Goal: Transaction & Acquisition: Purchase product/service

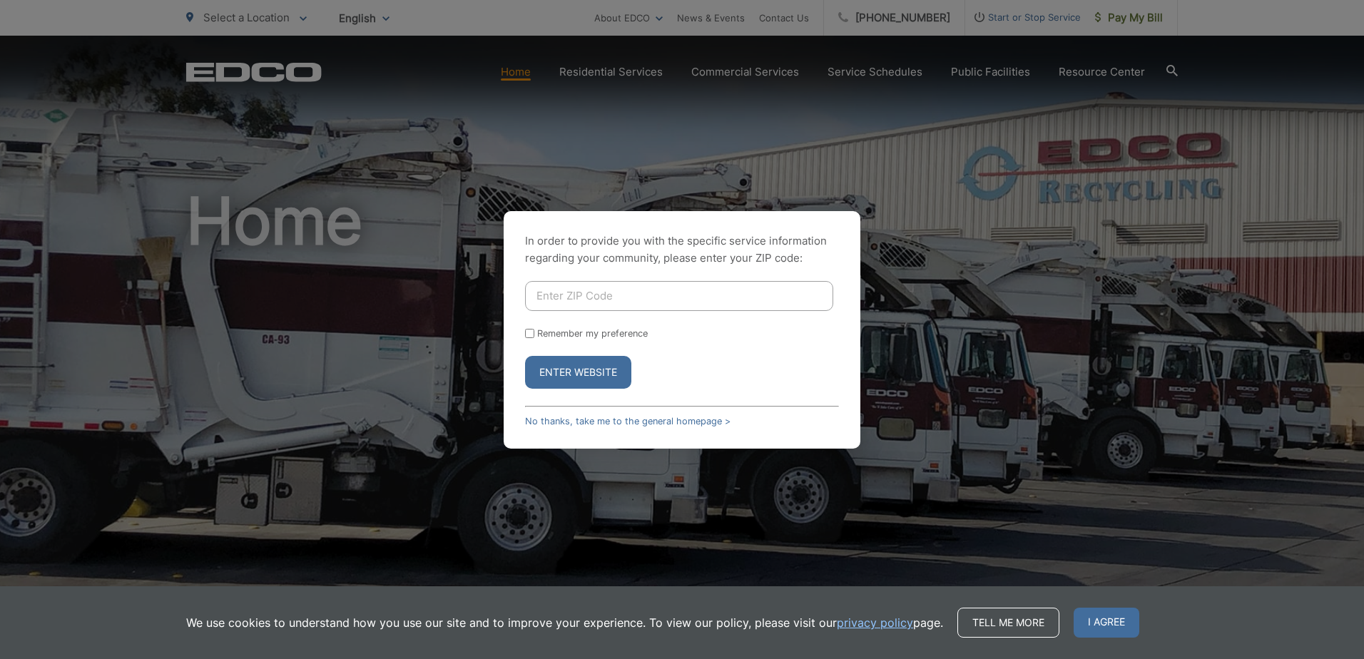
click at [639, 414] on div "In order to provide you with the specific service information regarding your co…" at bounding box center [682, 330] width 357 height 238
click at [638, 420] on link "No thanks, take me to the general homepage >" at bounding box center [627, 421] width 205 height 11
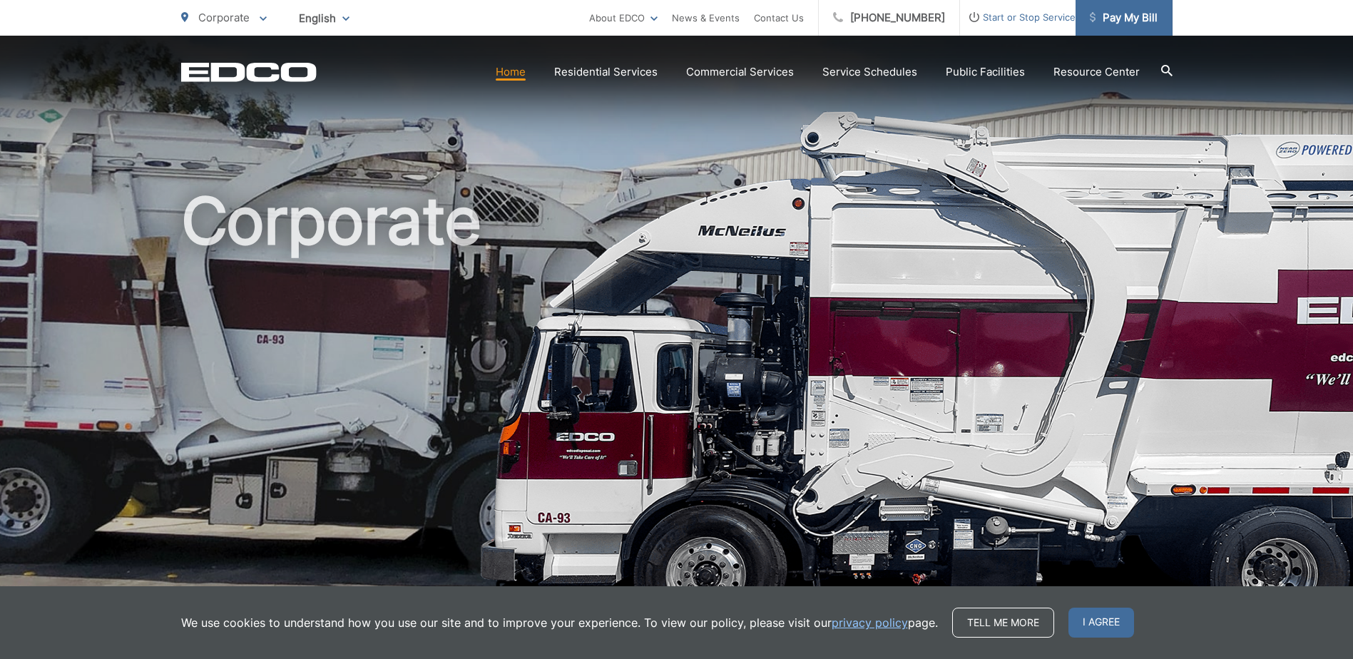
click at [1119, 8] on link "Pay My Bill" at bounding box center [1124, 18] width 97 height 36
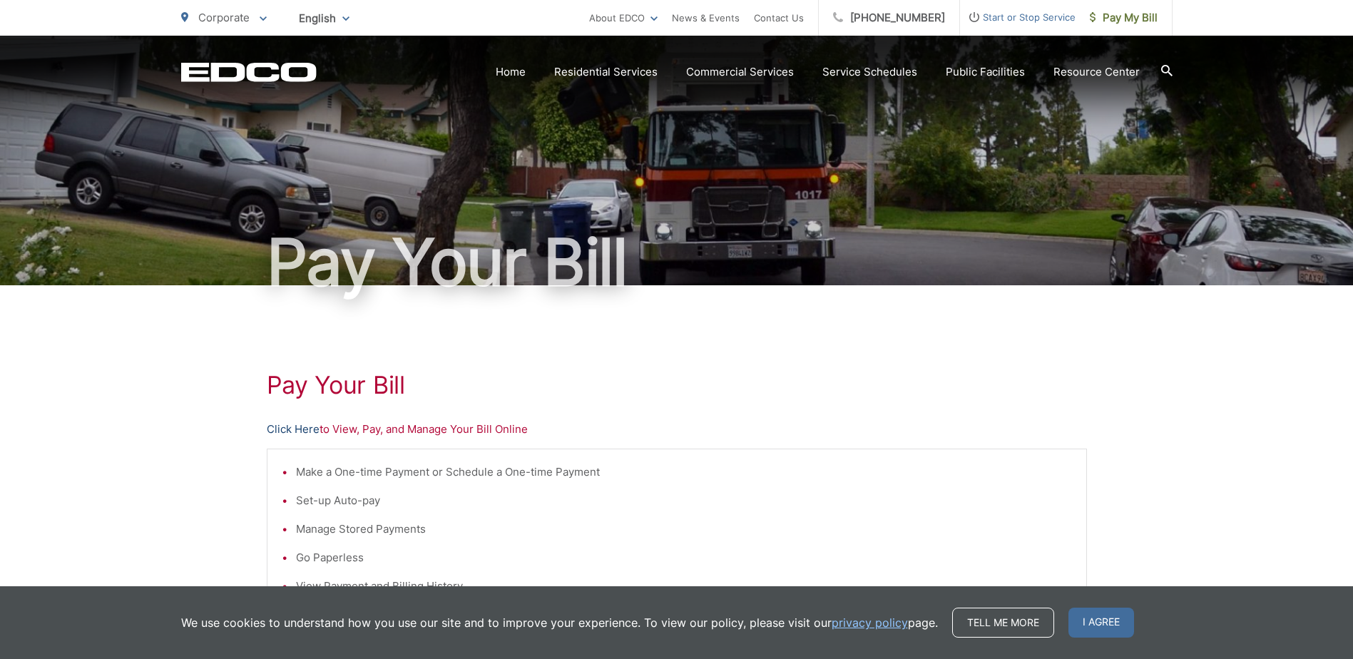
click at [292, 424] on link "Click Here" at bounding box center [293, 429] width 53 height 17
